Goal: Find specific page/section: Find specific page/section

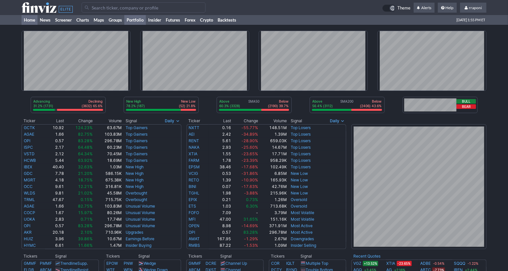
click at [145, 23] on link "Portfolio" at bounding box center [135, 20] width 22 height 10
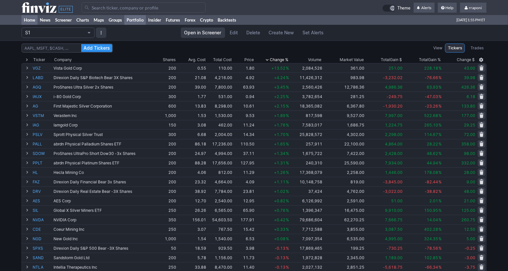
click at [30, 23] on link "Home" at bounding box center [30, 20] width 16 height 10
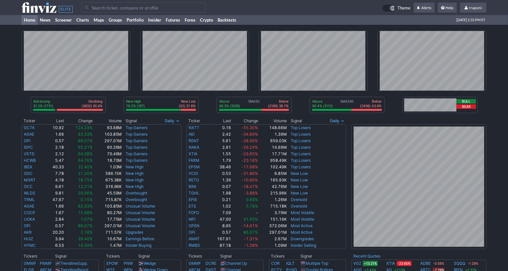
scroll to position [54, 0]
